Goal: Transaction & Acquisition: Purchase product/service

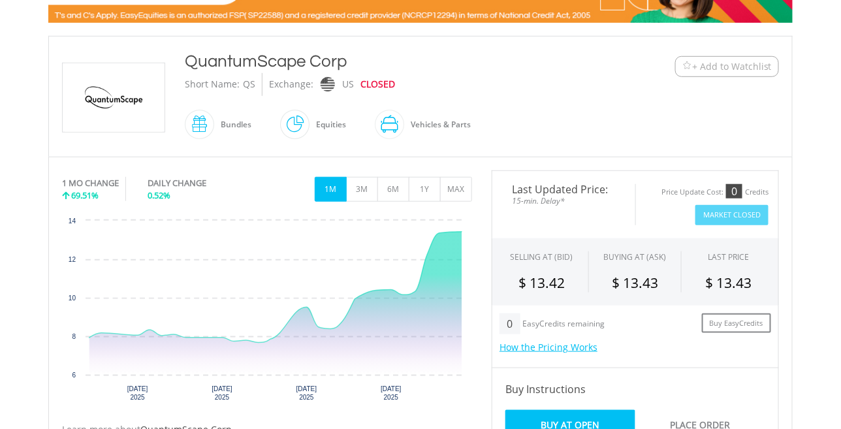
scroll to position [251, 0]
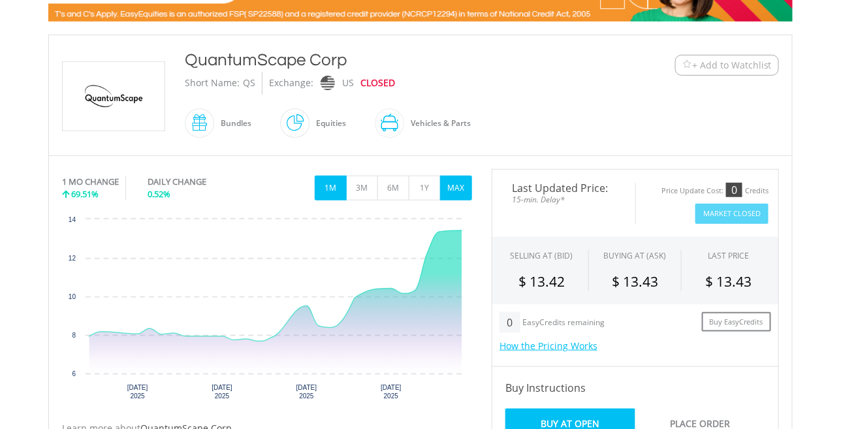
click at [457, 185] on button "MAX" at bounding box center [456, 188] width 32 height 25
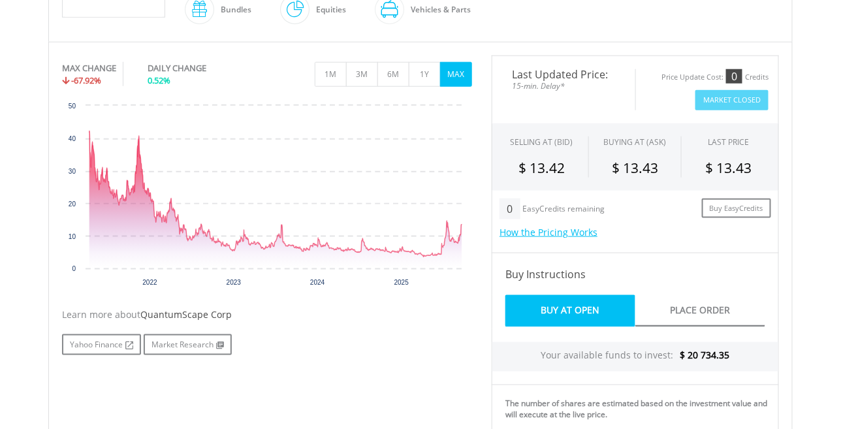
scroll to position [0, 0]
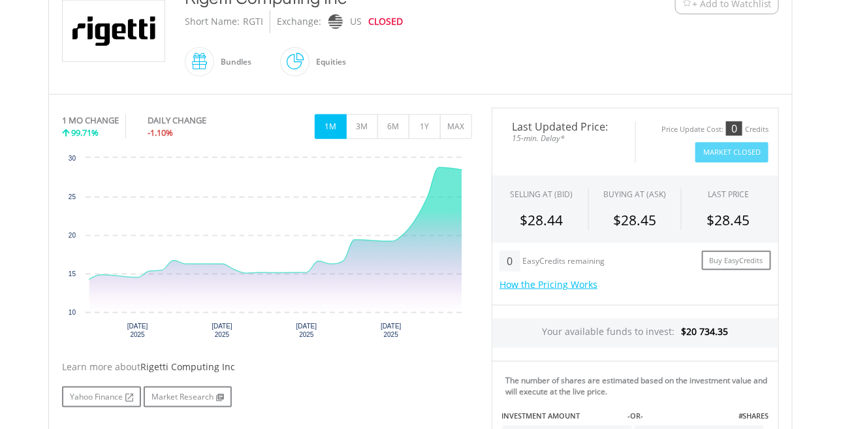
scroll to position [311, 0]
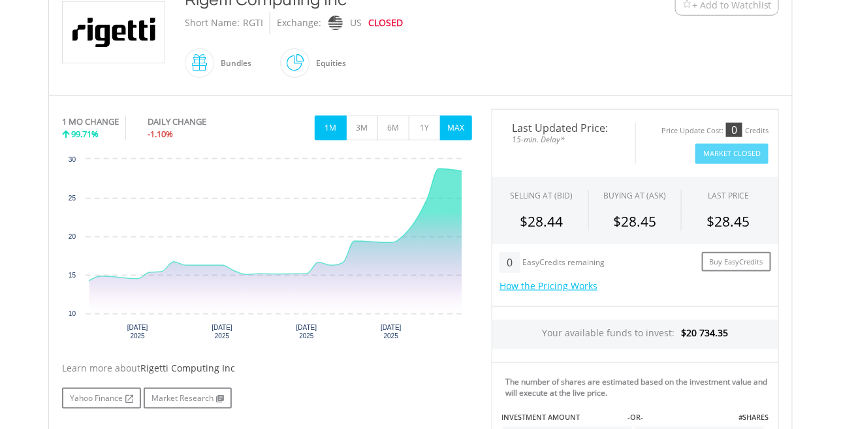
click at [466, 124] on button "MAX" at bounding box center [456, 128] width 32 height 25
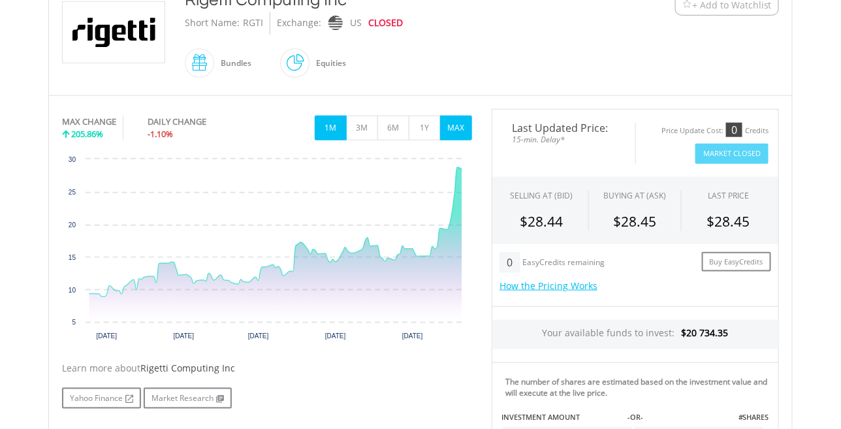
click at [336, 124] on button "1M" at bounding box center [331, 128] width 32 height 25
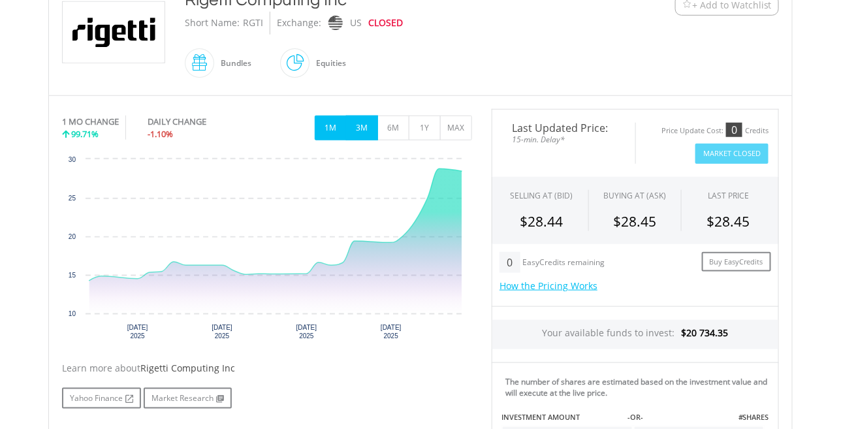
click at [366, 125] on button "3M" at bounding box center [362, 128] width 32 height 25
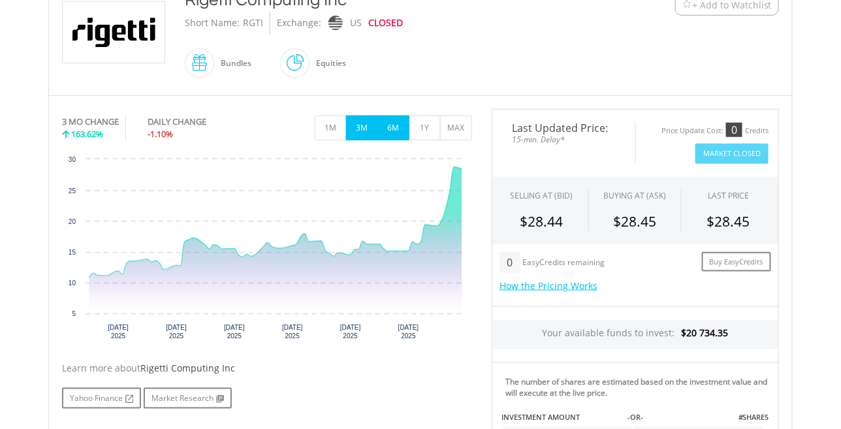
click at [388, 125] on button "6M" at bounding box center [394, 128] width 32 height 25
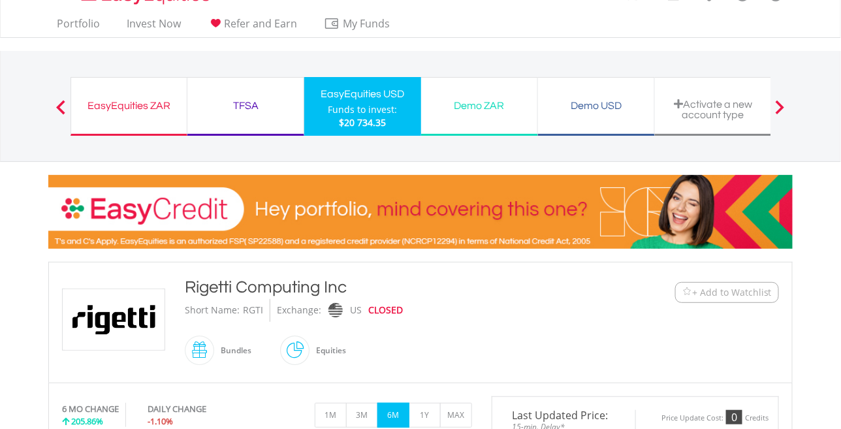
scroll to position [0, 0]
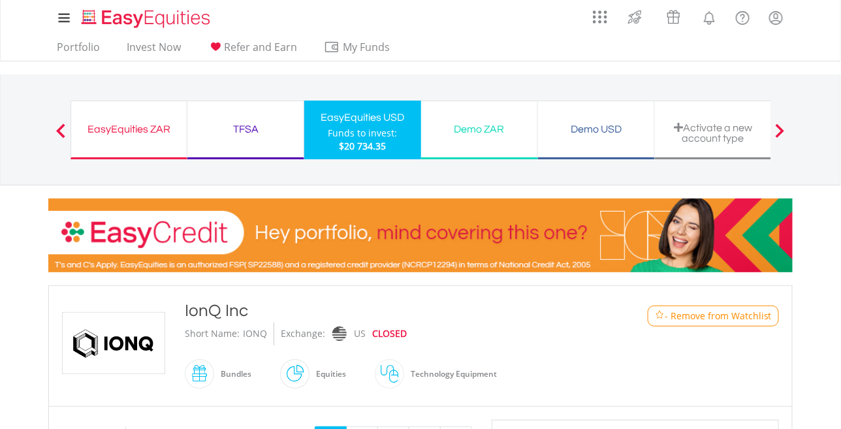
scroll to position [300, 0]
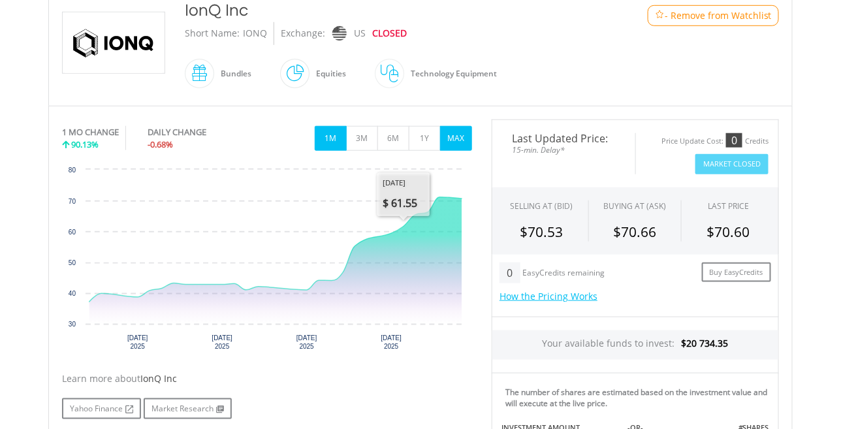
click at [457, 141] on button "MAX" at bounding box center [456, 138] width 32 height 25
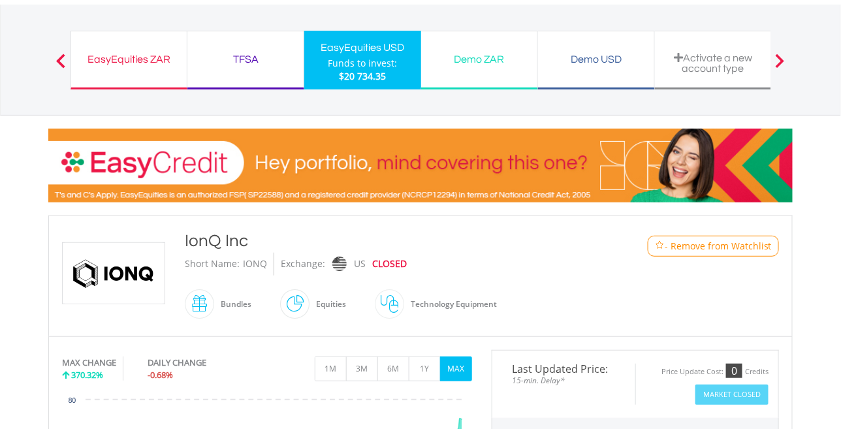
scroll to position [0, 0]
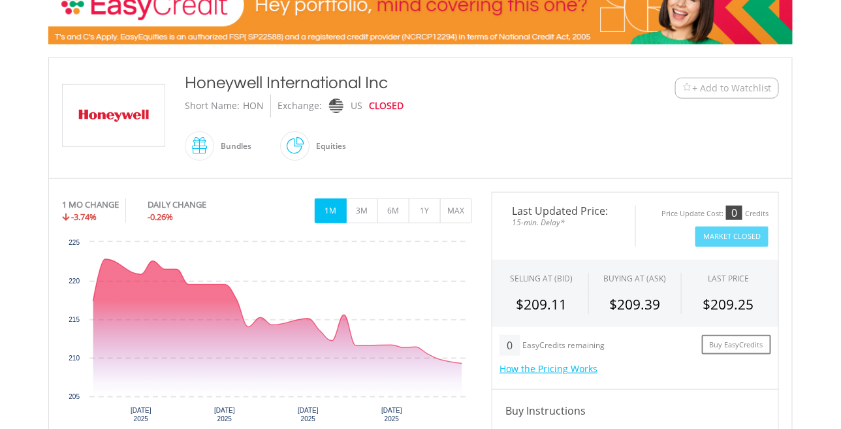
scroll to position [229, 0]
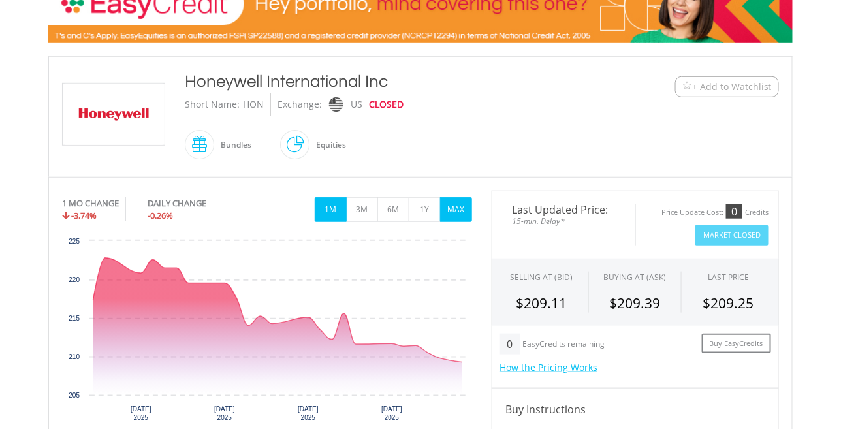
click at [459, 204] on button "MAX" at bounding box center [456, 209] width 32 height 25
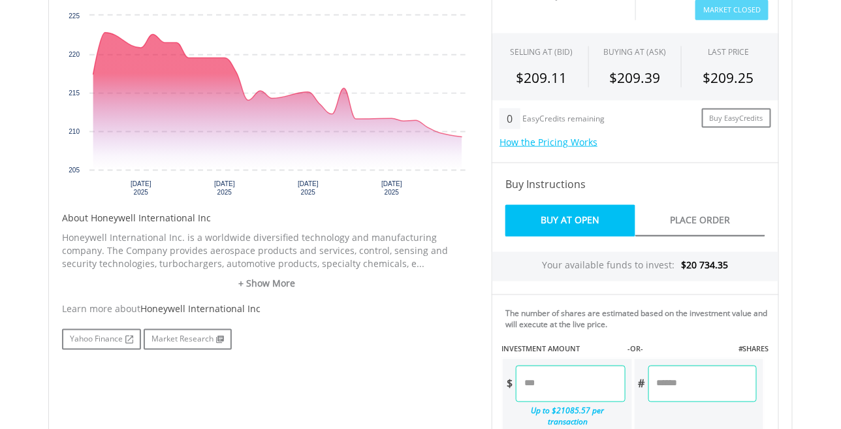
scroll to position [460, 0]
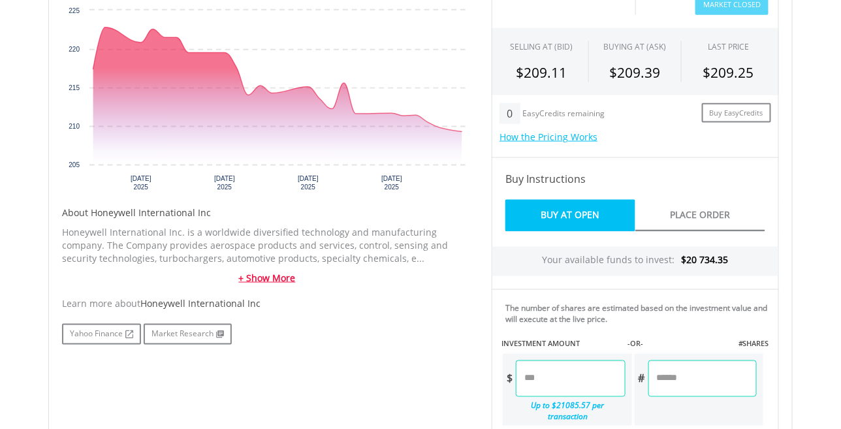
click at [262, 272] on link "+ Show More" at bounding box center [267, 278] width 410 height 13
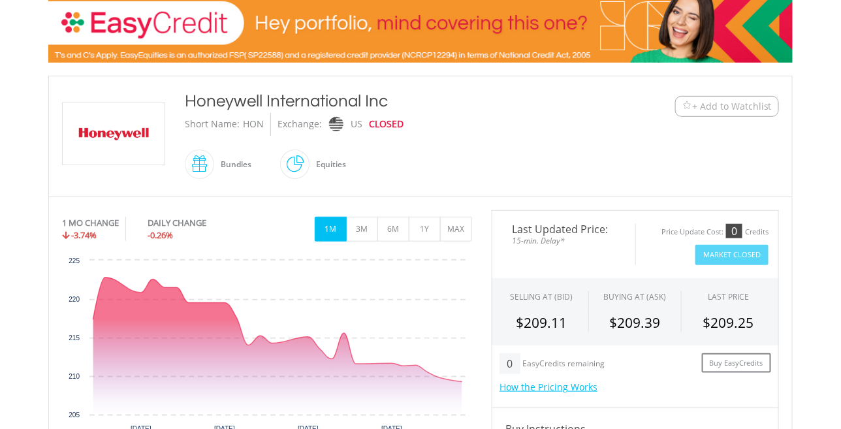
scroll to position [206, 0]
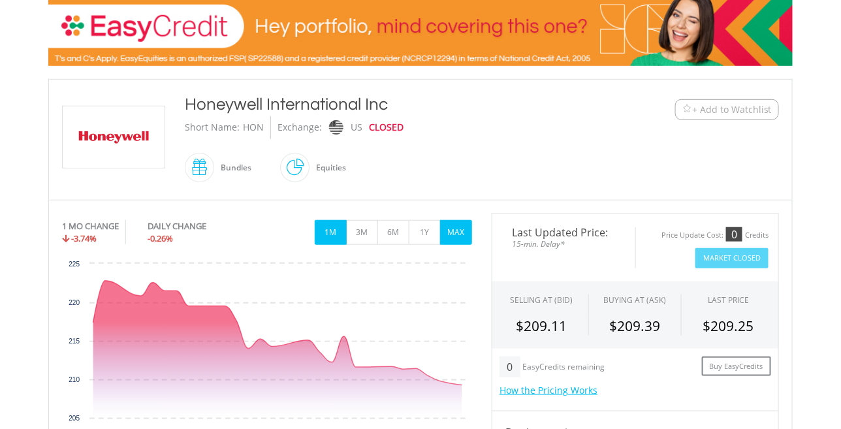
click at [458, 229] on button "MAX" at bounding box center [456, 232] width 32 height 25
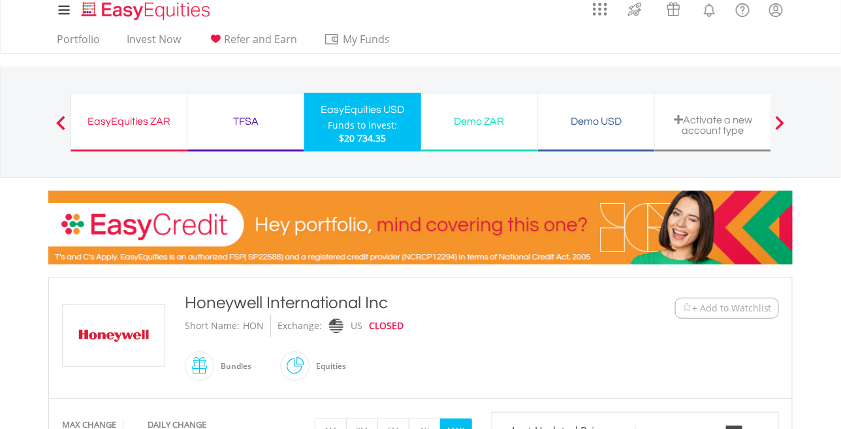
scroll to position [0, 0]
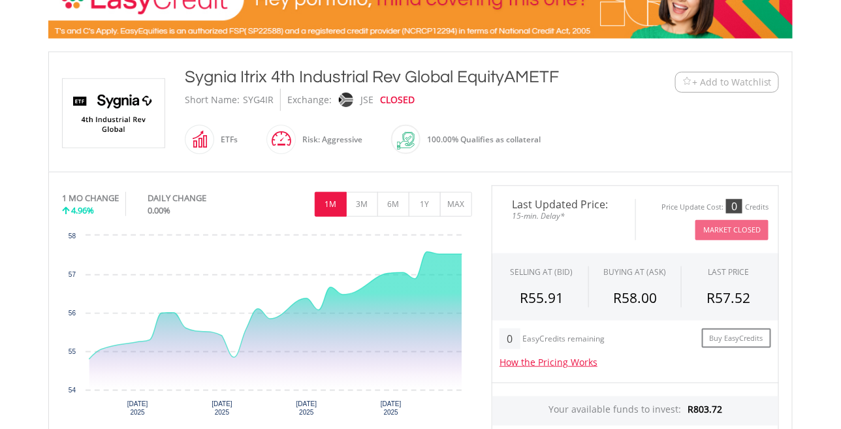
scroll to position [234, 0]
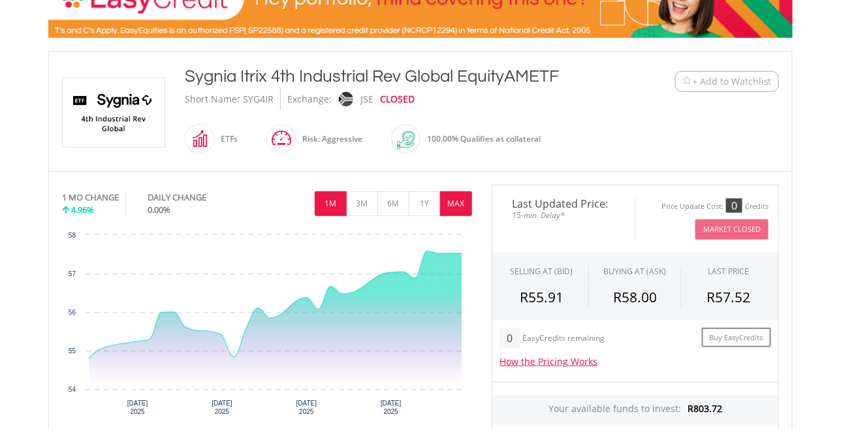
click at [462, 205] on button "MAX" at bounding box center [456, 203] width 32 height 25
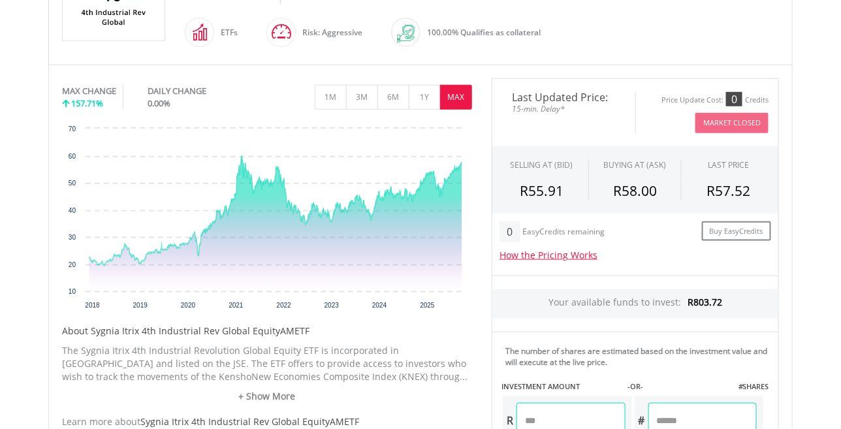
scroll to position [0, 0]
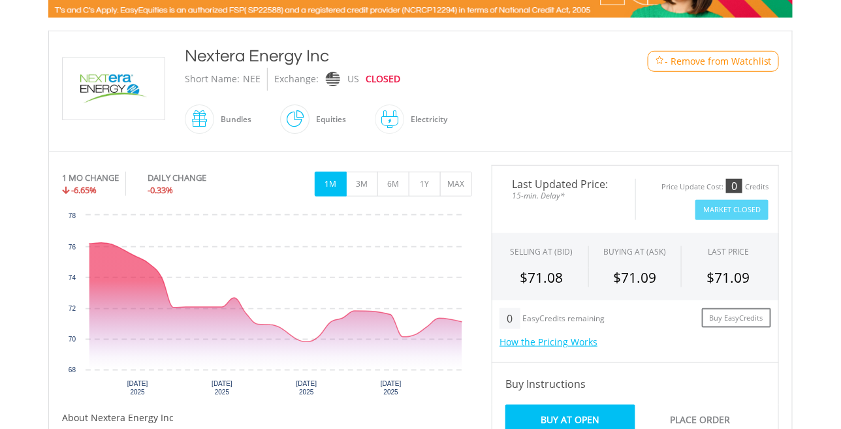
scroll to position [265, 0]
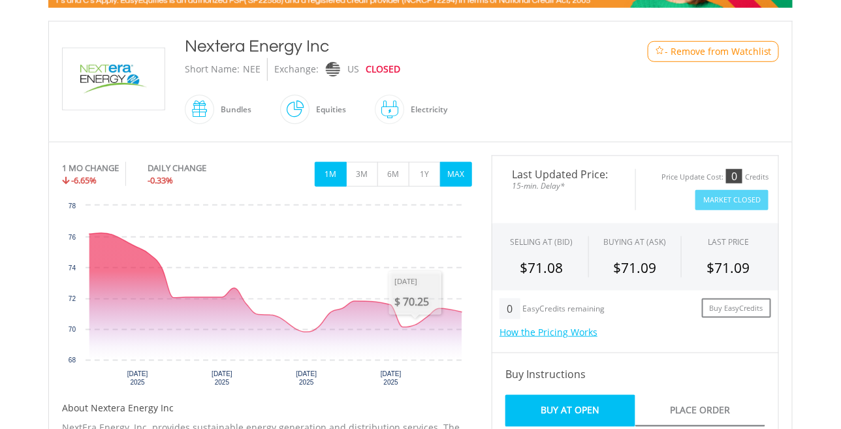
click at [454, 172] on button "MAX" at bounding box center [456, 174] width 32 height 25
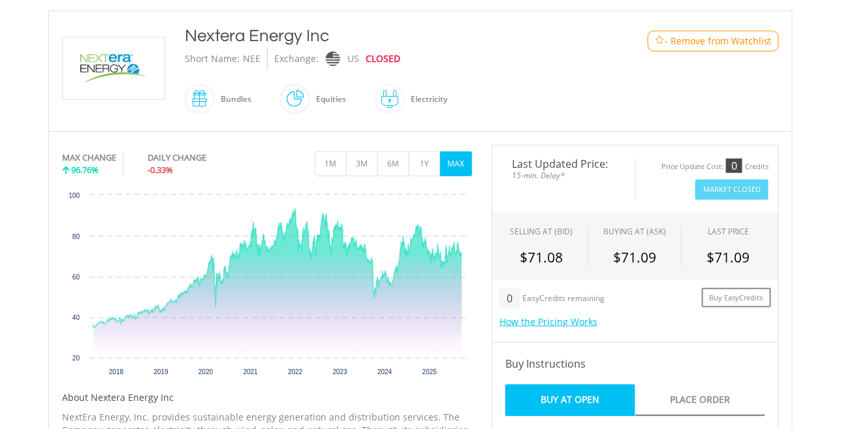
scroll to position [281, 0]
